Goal: Task Accomplishment & Management: Manage account settings

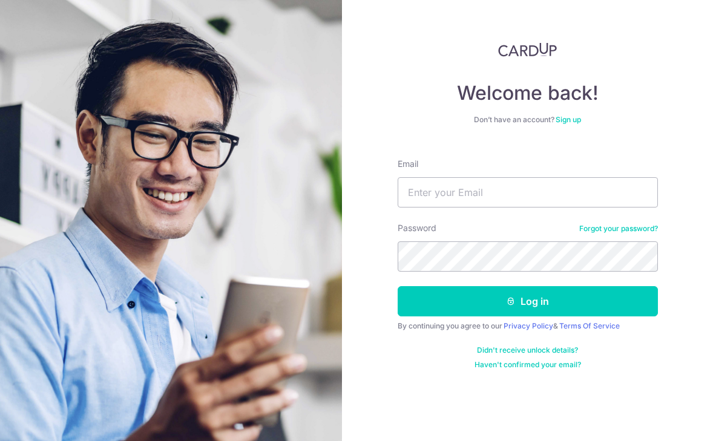
type input "[EMAIL_ADDRESS][DOMAIN_NAME]"
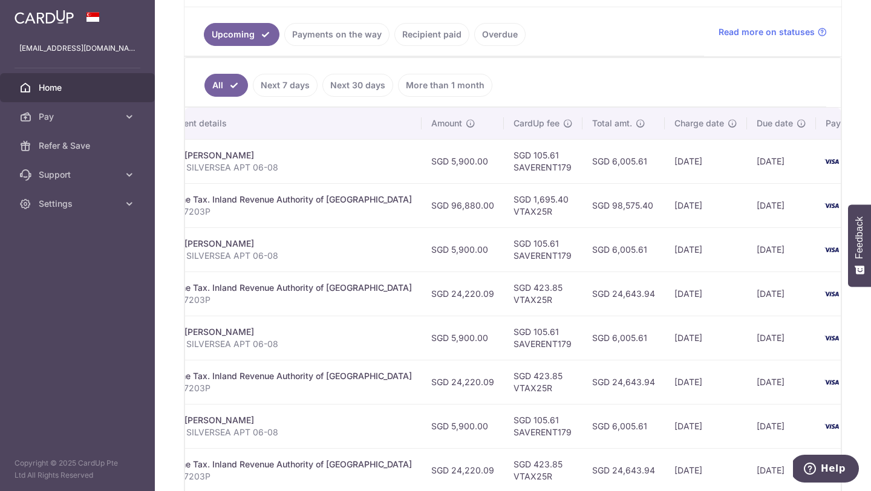
scroll to position [0, 297]
